Goal: Navigation & Orientation: Find specific page/section

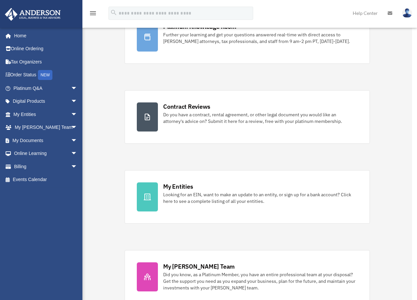
scroll to position [114, 0]
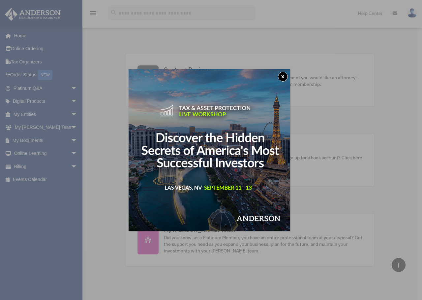
click at [283, 76] on button "x" at bounding box center [283, 77] width 10 height 10
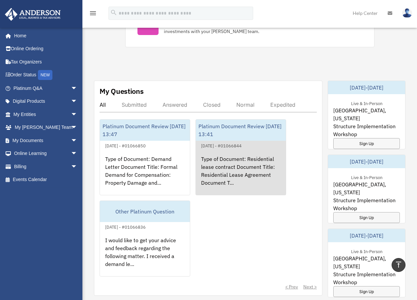
scroll to position [391, 0]
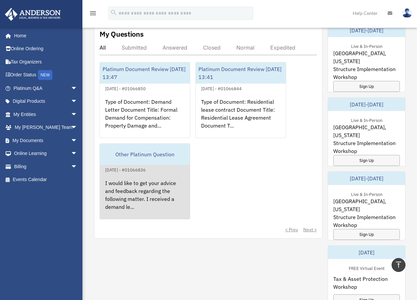
click at [159, 190] on div "I would like to get your advice and feedback regarding the following matter. I …" at bounding box center [145, 199] width 90 height 51
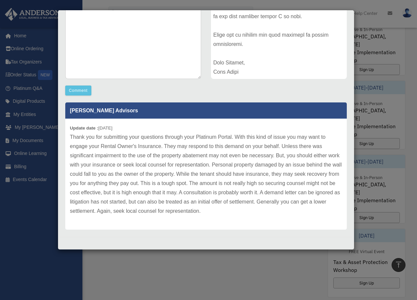
scroll to position [428, 0]
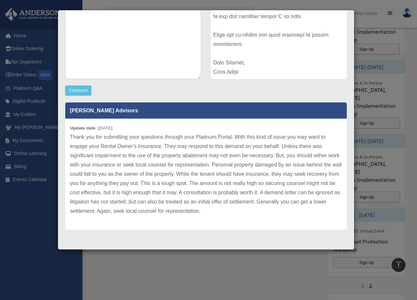
drag, startPoint x: 162, startPoint y: 162, endPoint x: 161, endPoint y: 157, distance: 5.4
click at [161, 157] on p "Thank you for submitting your questions through your Platinum Portal. With this…" at bounding box center [206, 173] width 273 height 83
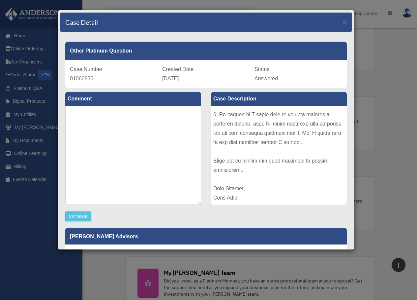
scroll to position [0, 0]
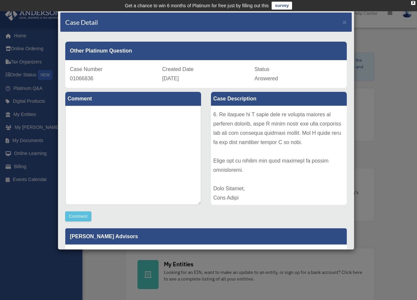
click at [343, 21] on span "×" at bounding box center [345, 22] width 4 height 8
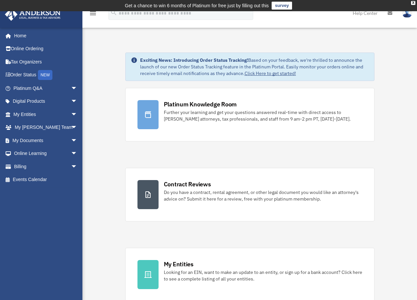
scroll to position [422, 0]
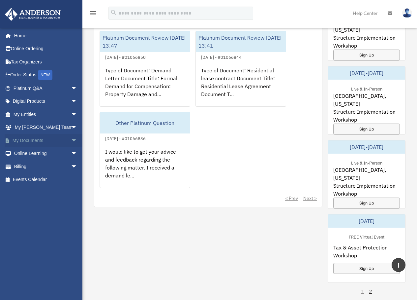
click at [33, 140] on link "My Documents arrow_drop_down" at bounding box center [46, 140] width 83 height 13
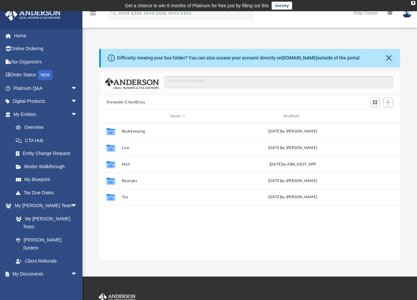
scroll to position [5, 5]
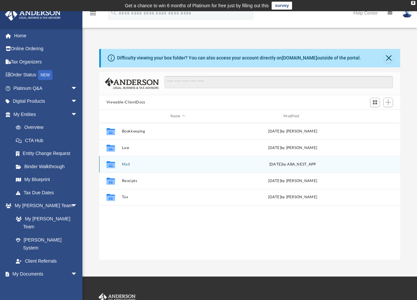
click at [126, 165] on button "Mail" at bounding box center [178, 164] width 112 height 4
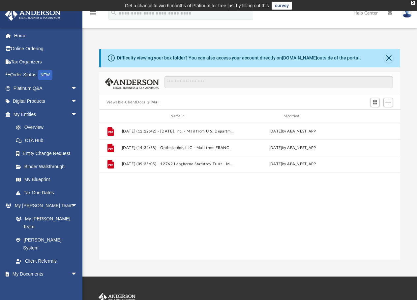
click at [138, 102] on button "Viewable-ClientDocs" at bounding box center [126, 102] width 39 height 6
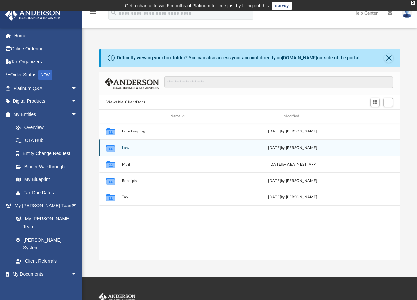
click at [126, 150] on div "Collaborated Folder Law [DATE] by [PERSON_NAME]" at bounding box center [250, 147] width 302 height 16
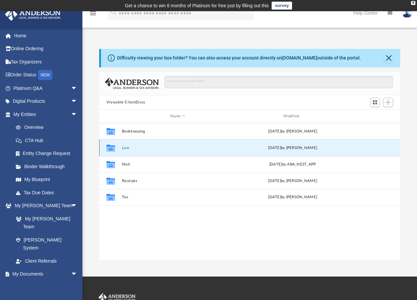
click at [126, 149] on button "Law" at bounding box center [178, 147] width 112 height 4
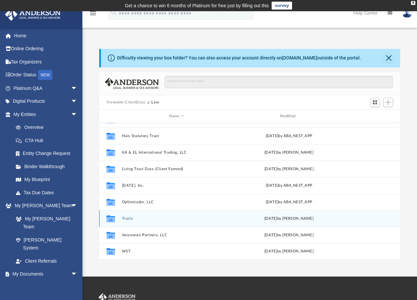
scroll to position [1, 0]
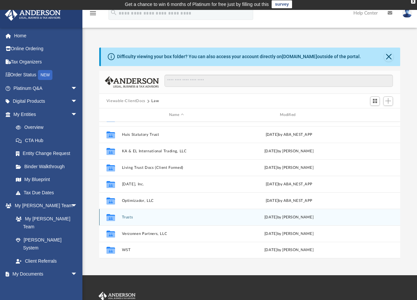
click at [125, 216] on button "Trusts" at bounding box center [177, 217] width 110 height 4
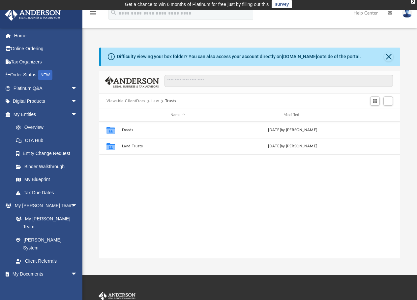
scroll to position [0, 0]
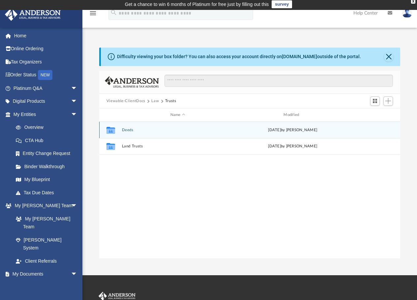
click at [130, 131] on button "Deeds" at bounding box center [178, 130] width 112 height 4
click at [170, 131] on button "Deed - [STREET_ADDRESS]" at bounding box center [178, 130] width 112 height 4
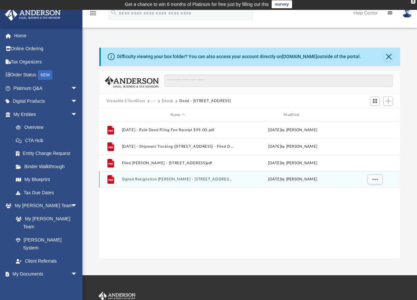
click at [179, 180] on button "Signed Resignation [PERSON_NAME] - [STREET_ADDRESS]pdf" at bounding box center [178, 179] width 112 height 4
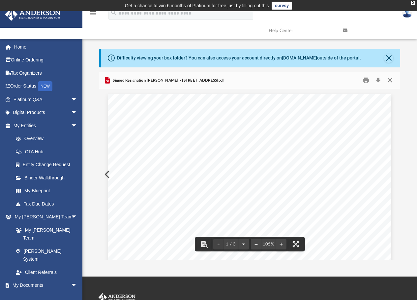
click at [393, 81] on button "Close" at bounding box center [390, 80] width 12 height 10
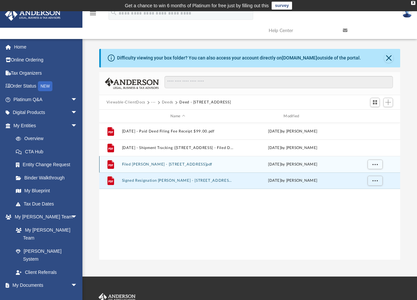
click at [193, 165] on button "Filed [PERSON_NAME] - [STREET_ADDRESS]pdf" at bounding box center [178, 164] width 112 height 4
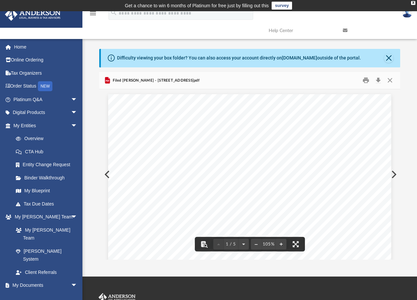
click at [390, 82] on button "Close" at bounding box center [390, 80] width 12 height 10
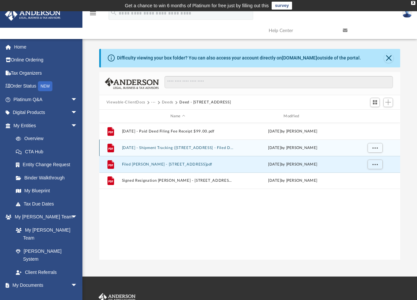
click at [206, 149] on button "[DATE] - Shipment Tracking ([STREET_ADDRESS] - Filed Deed and Resignation Paper…" at bounding box center [178, 147] width 112 height 4
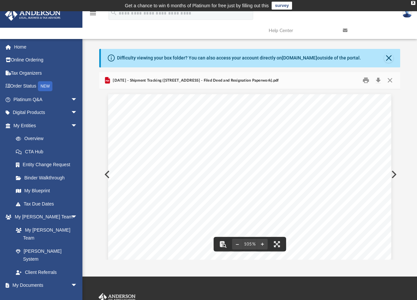
click at [392, 81] on button "Close" at bounding box center [390, 80] width 12 height 10
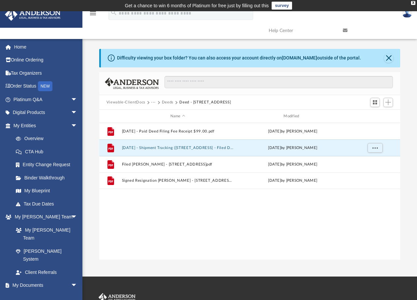
click at [167, 103] on button "Deeds" at bounding box center [168, 102] width 12 height 6
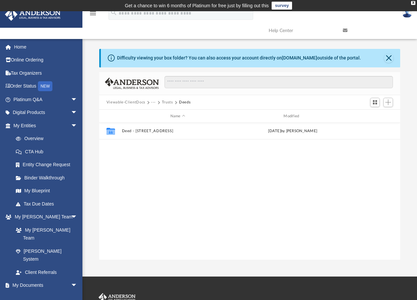
click at [153, 103] on button "···" at bounding box center [153, 102] width 4 height 6
click at [157, 113] on li "Law" at bounding box center [159, 113] width 8 height 7
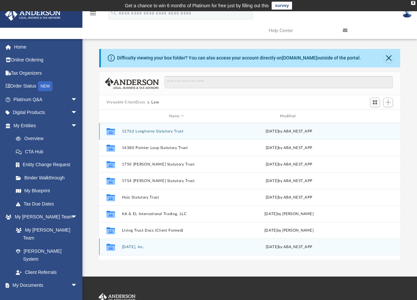
scroll to position [44, 0]
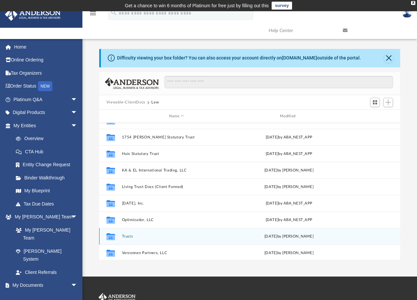
click at [155, 239] on div "Collaborated Folder Trusts [DATE] by [PERSON_NAME]" at bounding box center [250, 236] width 302 height 16
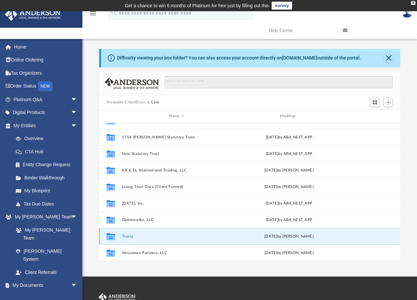
click at [132, 237] on button "Trusts" at bounding box center [177, 236] width 110 height 4
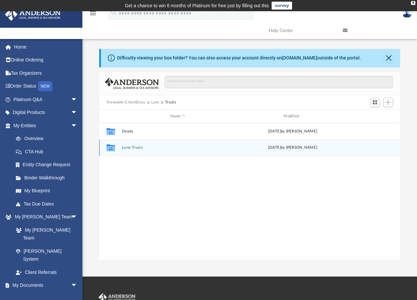
click at [135, 147] on button "Land Trusts" at bounding box center [178, 147] width 112 height 4
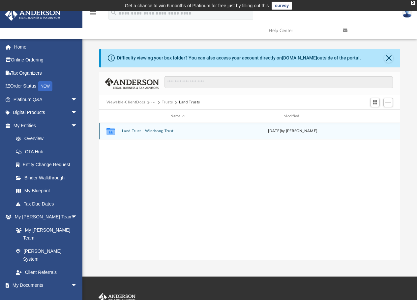
click at [154, 132] on button "Land Trust - Windsong Trust" at bounding box center [178, 131] width 112 height 4
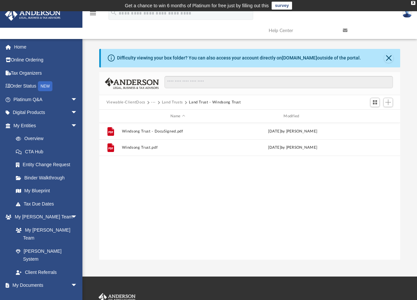
click at [172, 101] on button "Land Trusts" at bounding box center [172, 102] width 21 height 6
click at [162, 103] on button "Trusts" at bounding box center [167, 102] width 11 height 6
click at [153, 103] on button "Law" at bounding box center [155, 102] width 8 height 6
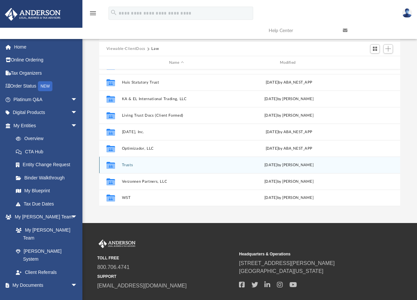
scroll to position [95, 0]
